Goal: Information Seeking & Learning: Find contact information

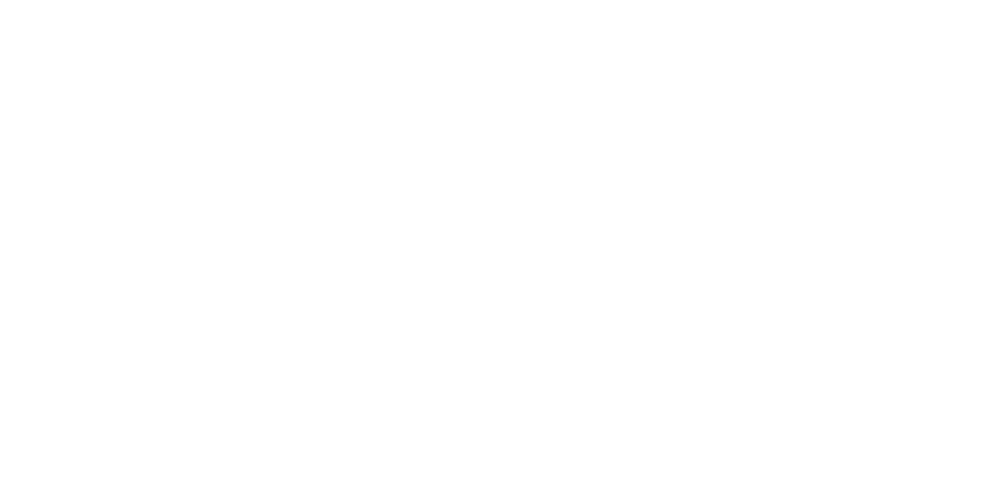
scroll to position [836, 0]
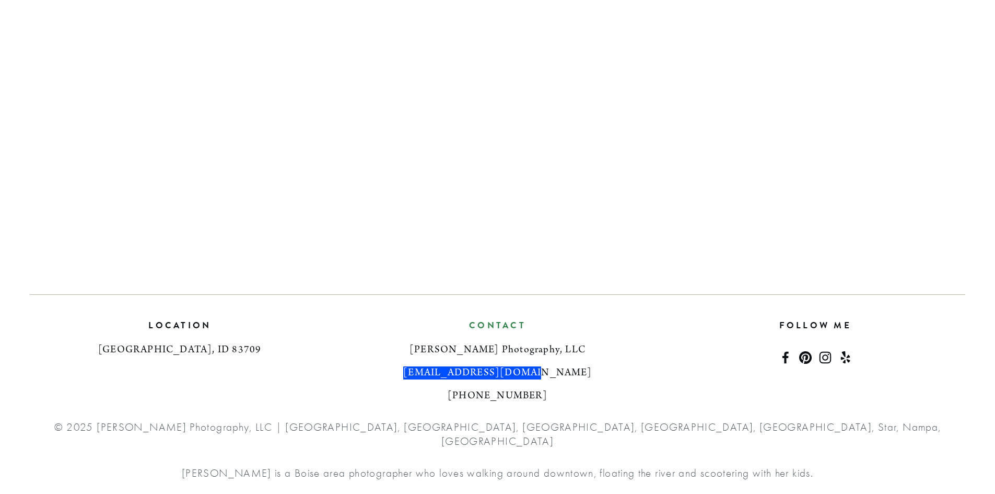
drag, startPoint x: 566, startPoint y: 384, endPoint x: 444, endPoint y: 388, distance: 122.3
click at [442, 379] on h3 "[EMAIL_ADDRESS][DOMAIN_NAME]" at bounding box center [497, 373] width 300 height 13
copy h3 "[EMAIL_ADDRESS][DOMAIN_NAME]"
drag, startPoint x: 534, startPoint y: 403, endPoint x: 465, endPoint y: 410, distance: 69.8
click at [465, 402] on h3 "[PHONE_NUMBER]" at bounding box center [497, 396] width 300 height 13
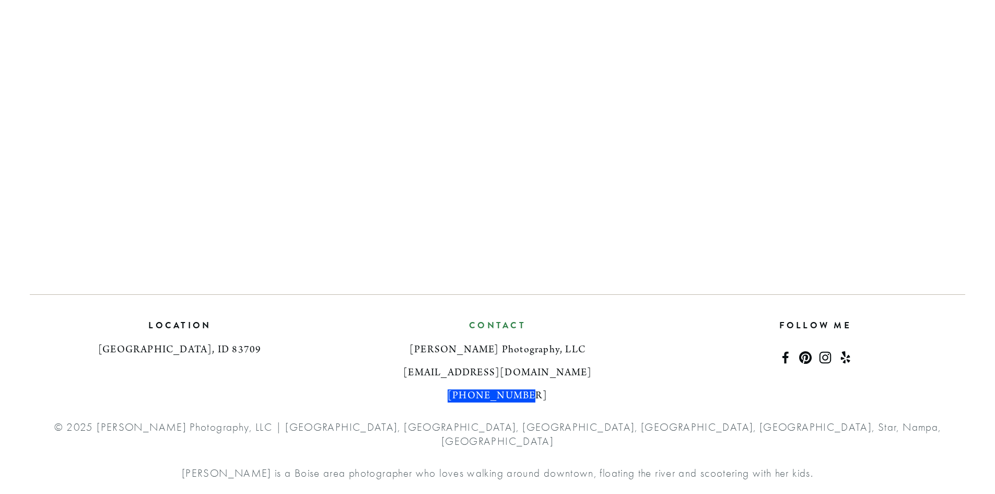
copy h3 "[PHONE_NUMBER]"
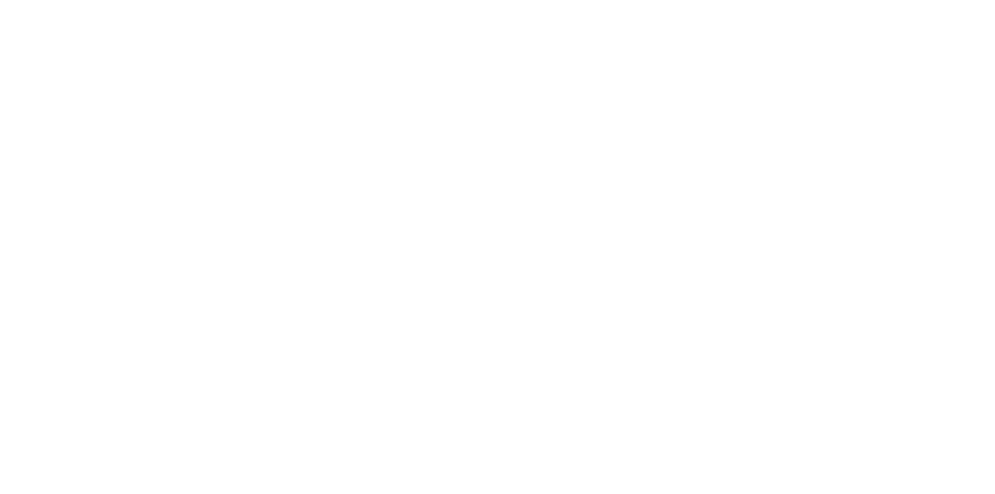
scroll to position [547, 0]
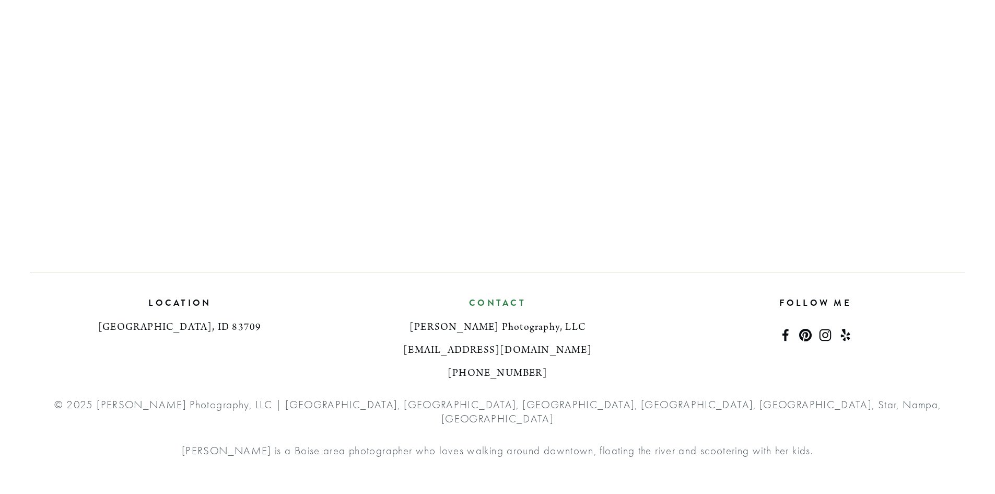
click at [674, 378] on div "location [GEOGRAPHIC_DATA], ID 83709 Contact [PERSON_NAME] Photography, LLC [EM…" at bounding box center [498, 338] width 954 height 102
click at [675, 381] on div "location [GEOGRAPHIC_DATA], ID 83709 Contact [PERSON_NAME] Photography, LLC [EM…" at bounding box center [498, 338] width 954 height 102
drag, startPoint x: 552, startPoint y: 362, endPoint x: 439, endPoint y: 361, distance: 112.9
click at [439, 357] on h3 "[EMAIL_ADDRESS][DOMAIN_NAME]" at bounding box center [497, 350] width 300 height 13
copy h3 "[EMAIL_ADDRESS][DOMAIN_NAME]"
